Goal: Task Accomplishment & Management: Complete application form

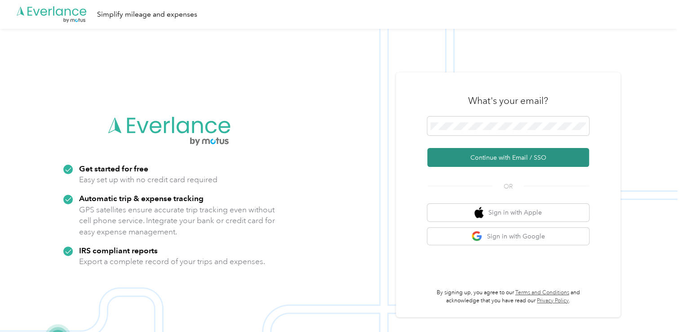
click at [485, 158] on button "Continue with Email / SSO" at bounding box center [509, 157] width 162 height 19
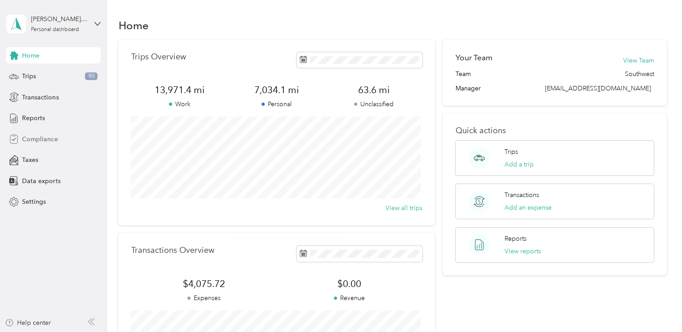
click at [40, 136] on span "Compliance" at bounding box center [40, 138] width 36 height 9
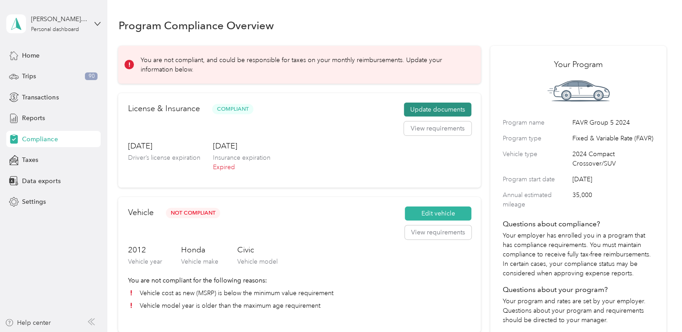
click at [433, 112] on button "Update documents" at bounding box center [437, 110] width 67 height 14
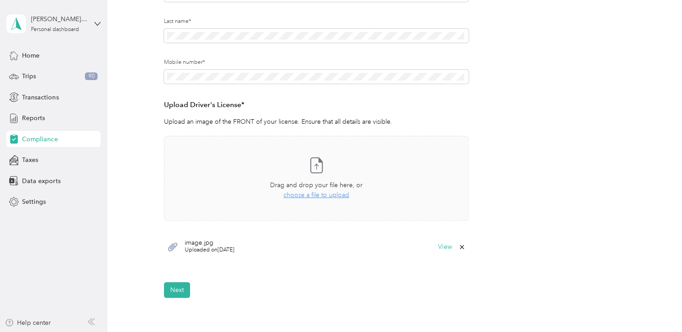
scroll to position [162, 0]
click at [185, 298] on div "Back Home Compliance overview Compliance submission Compliance Submission Needs…" at bounding box center [392, 110] width 571 height 545
click at [180, 287] on button "Next" at bounding box center [177, 289] width 26 height 16
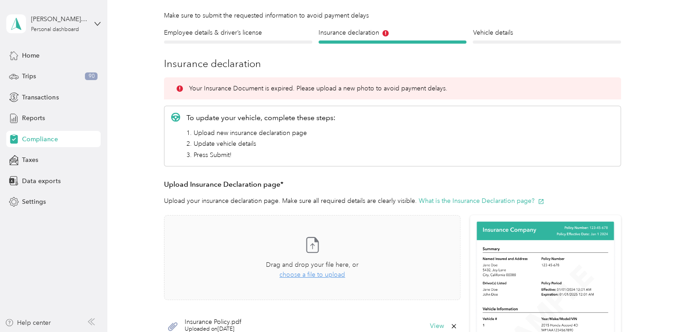
scroll to position [59, 0]
click at [290, 274] on span "choose a file to upload" at bounding box center [313, 275] width 66 height 8
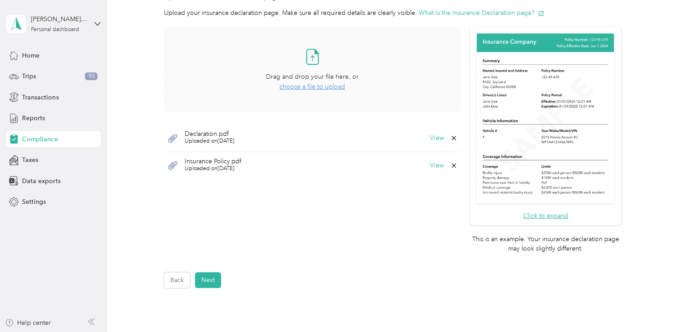
scroll to position [250, 0]
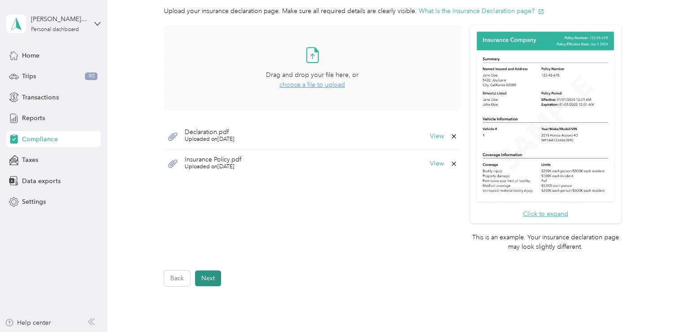
click at [207, 272] on button "Next" at bounding box center [208, 278] width 26 height 16
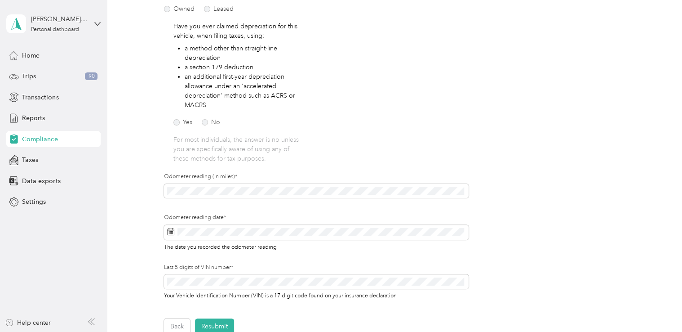
scroll to position [191, 0]
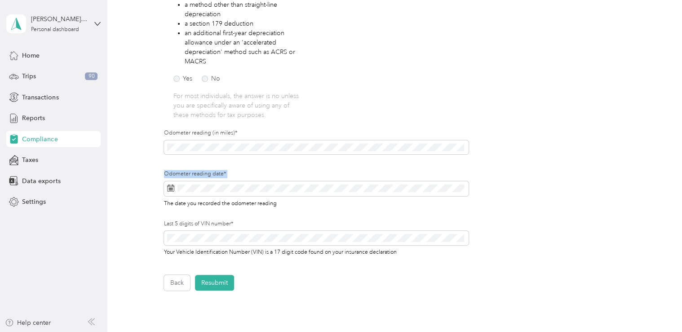
drag, startPoint x: 236, startPoint y: 183, endPoint x: 124, endPoint y: 164, distance: 114.0
click at [124, 164] on div "Employee details & driver’s license License Insurance declaration Insurance Veh…" at bounding box center [392, 93] width 549 height 393
drag, startPoint x: 124, startPoint y: 164, endPoint x: 208, endPoint y: 181, distance: 85.3
click at [204, 176] on label "Odometer reading date*" at bounding box center [316, 174] width 305 height 8
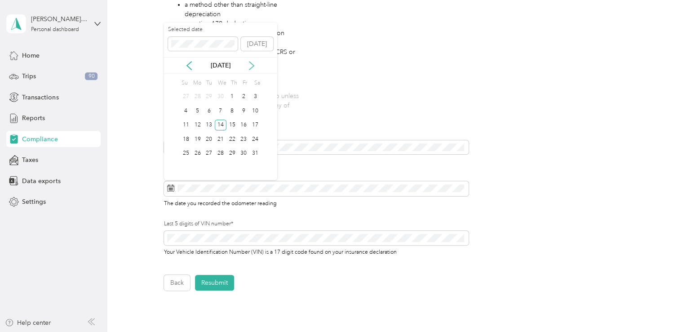
click at [254, 64] on icon at bounding box center [251, 65] width 9 height 9
click at [252, 66] on icon at bounding box center [251, 65] width 9 height 9
click at [254, 47] on button "[DATE]" at bounding box center [257, 44] width 32 height 14
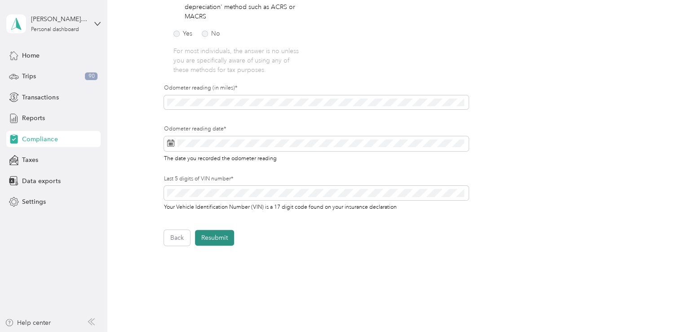
click at [214, 232] on button "Resubmit" at bounding box center [214, 238] width 39 height 16
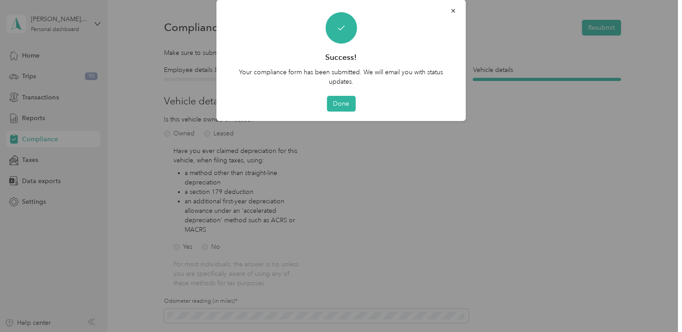
scroll to position [11, 0]
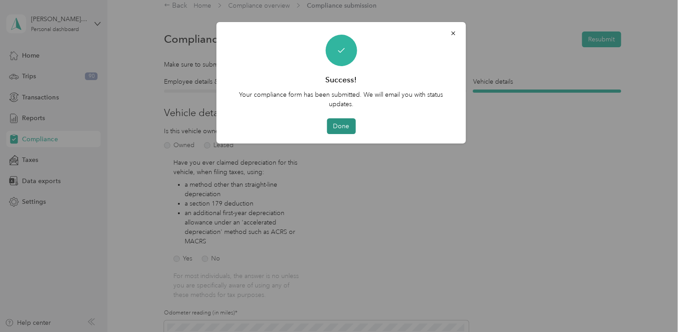
click at [346, 125] on button "Done" at bounding box center [341, 126] width 29 height 16
